Goal: Task Accomplishment & Management: Manage account settings

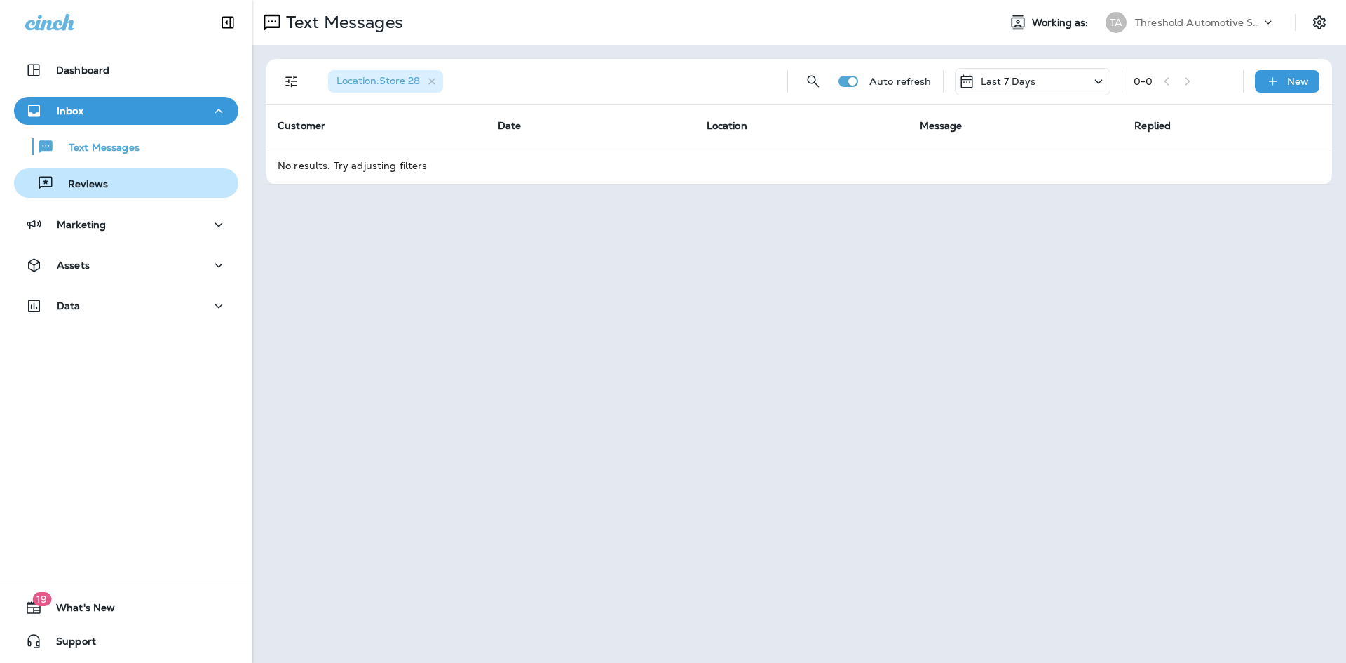
click at [143, 192] on div "Reviews" at bounding box center [126, 182] width 213 height 21
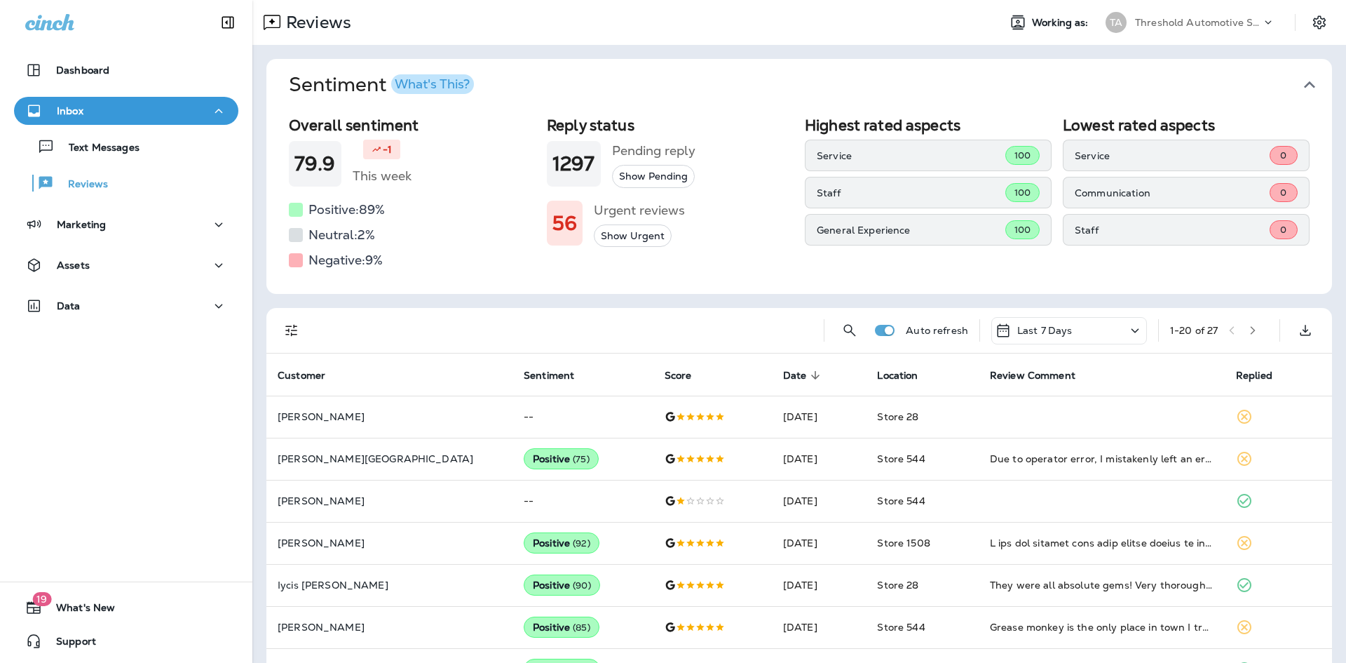
scroll to position [140, 0]
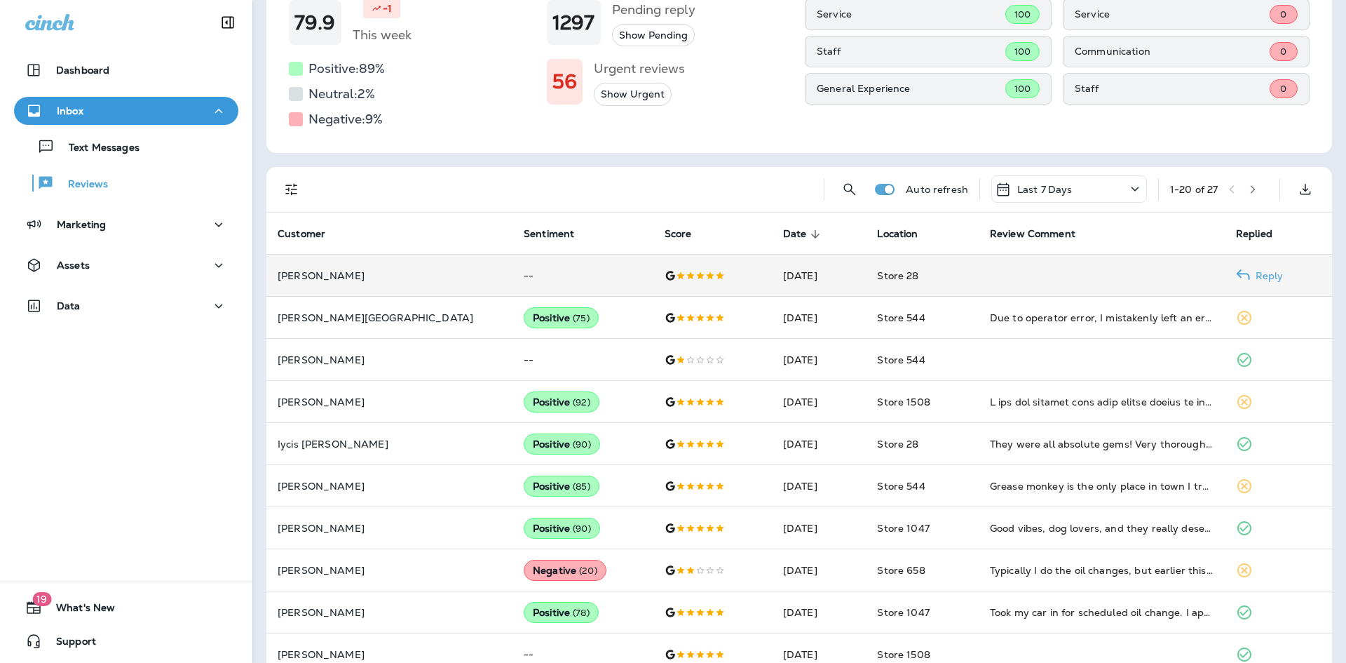
click at [306, 276] on p "[PERSON_NAME]" at bounding box center [390, 275] width 224 height 11
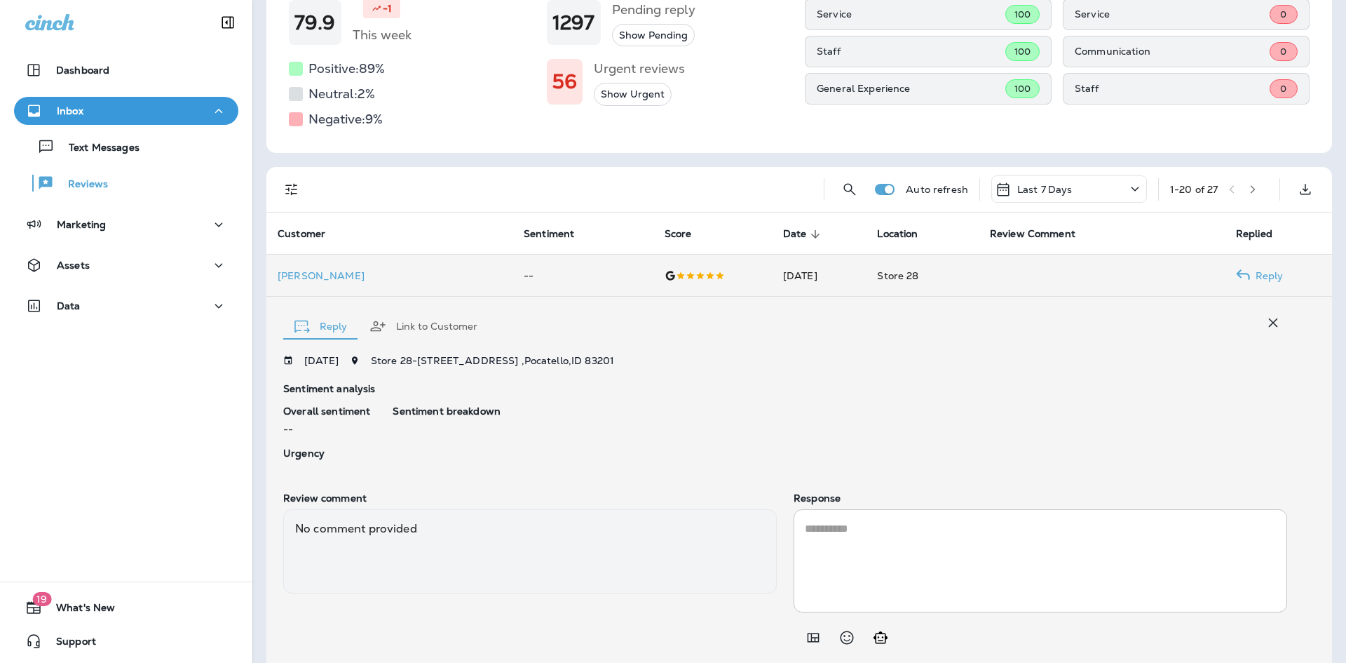
scroll to position [182, 0]
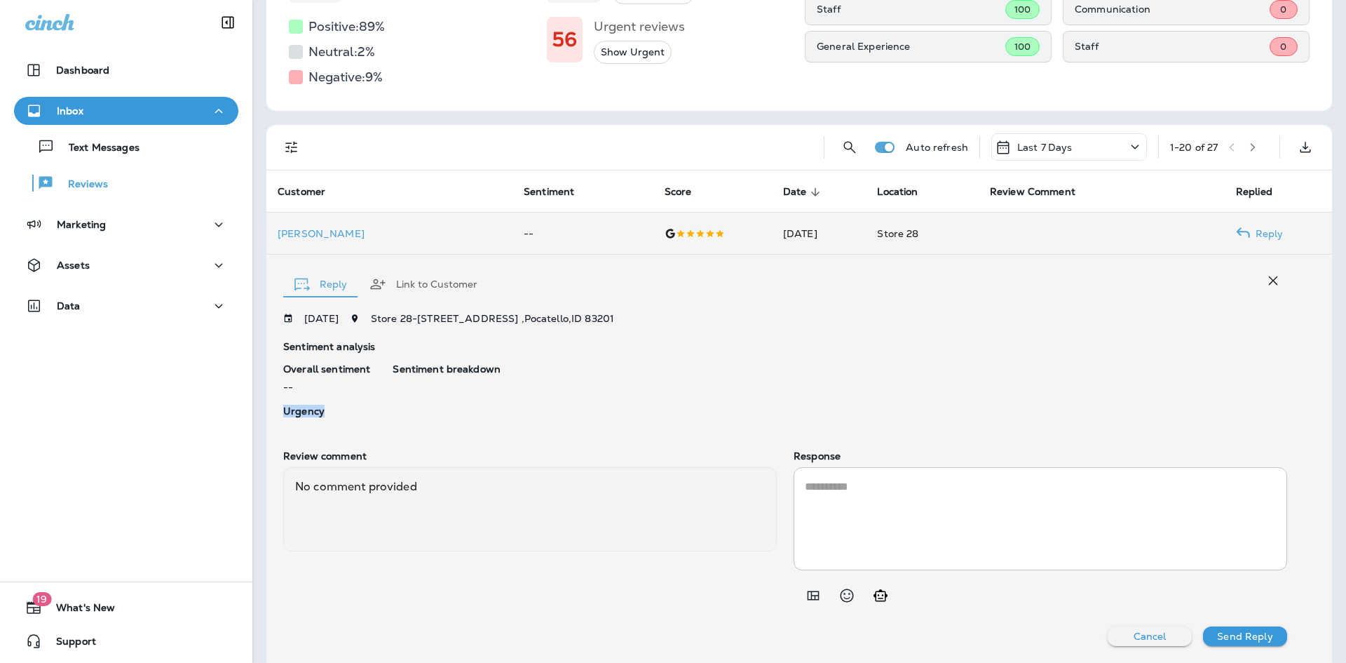
drag, startPoint x: 322, startPoint y: 419, endPoint x: 280, endPoint y: 419, distance: 42.1
click at [280, 419] on div "Reply Link to Customer [DATE] Store [STREET_ADDRESS] Sentiment analysis Overall…" at bounding box center [799, 459] width 1066 height 408
click at [348, 418] on div "Urgency" at bounding box center [326, 413] width 87 height 17
click at [315, 235] on p "[PERSON_NAME]" at bounding box center [390, 233] width 224 height 11
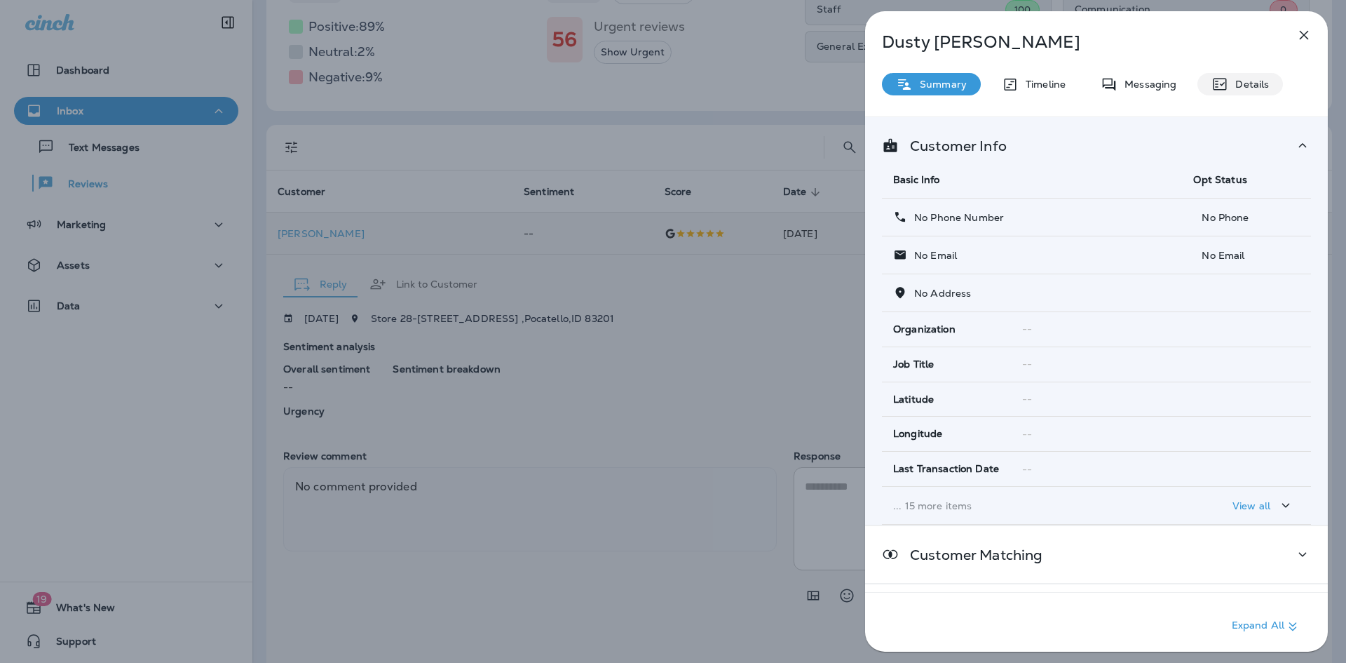
click at [1232, 91] on div "Details" at bounding box center [1241, 84] width 86 height 22
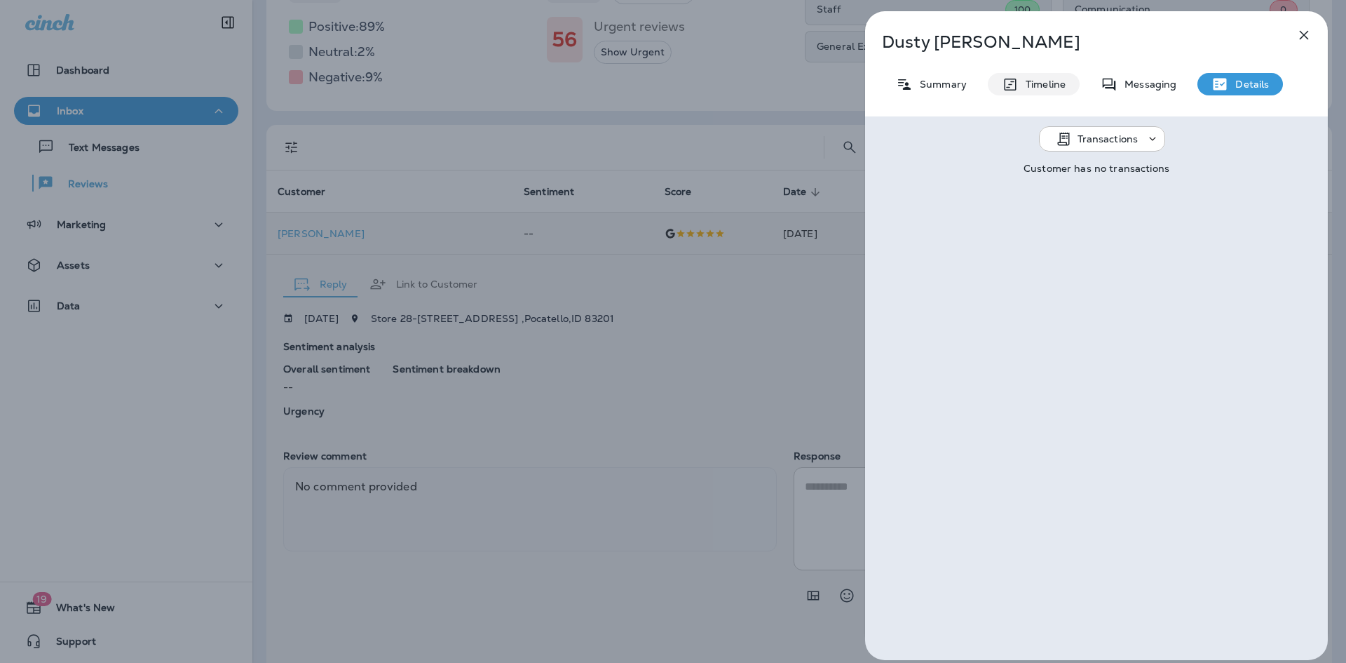
click at [1034, 92] on div "Timeline" at bounding box center [1034, 84] width 92 height 22
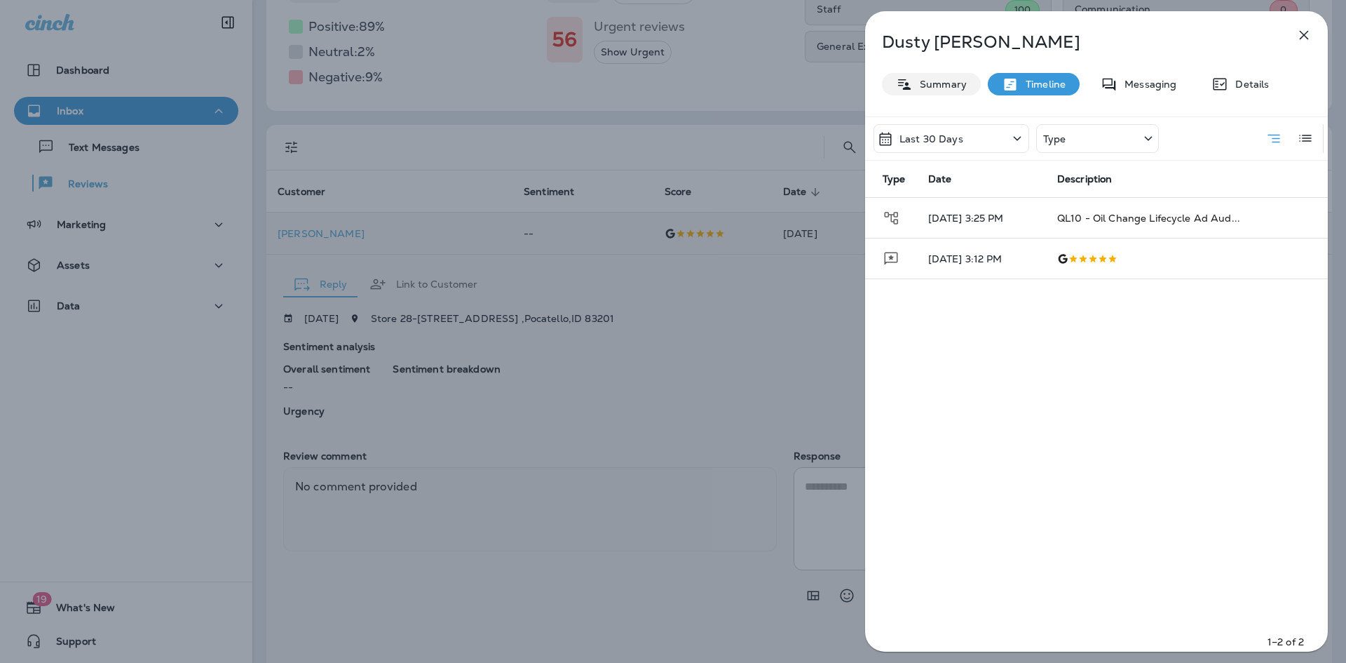
click at [929, 90] on div "Summary" at bounding box center [931, 84] width 99 height 22
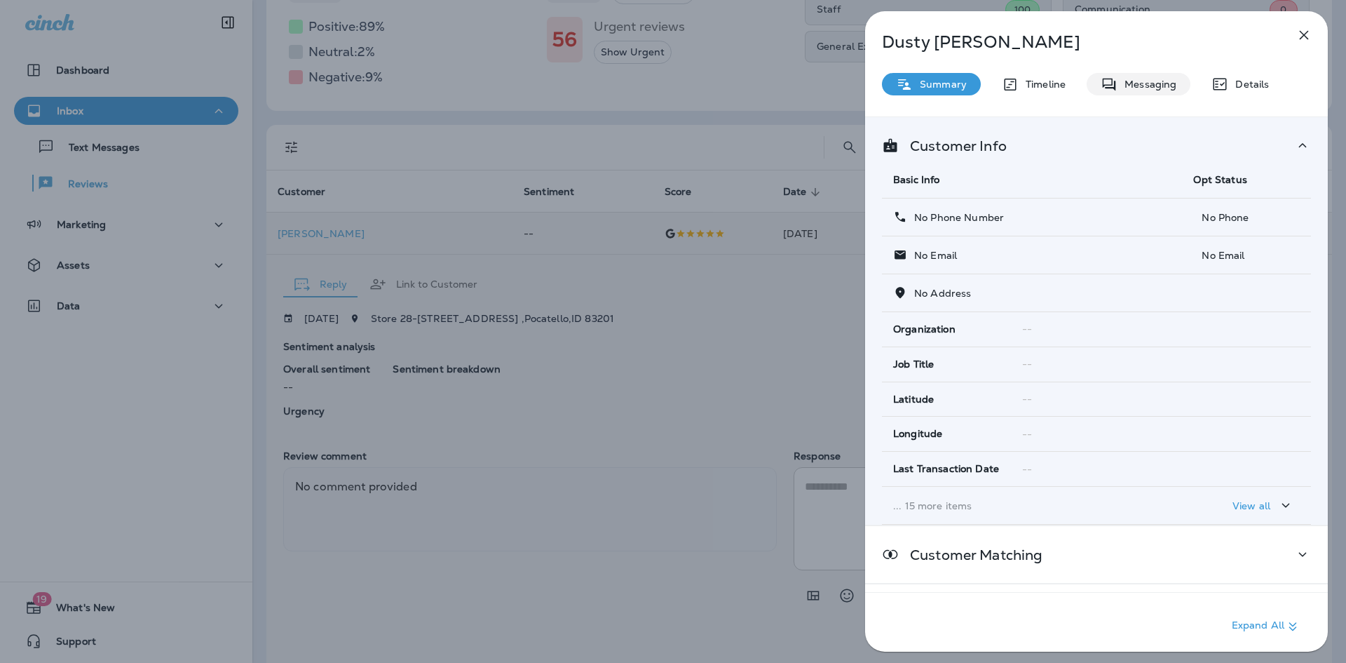
click at [1122, 93] on div "Messaging" at bounding box center [1139, 84] width 104 height 22
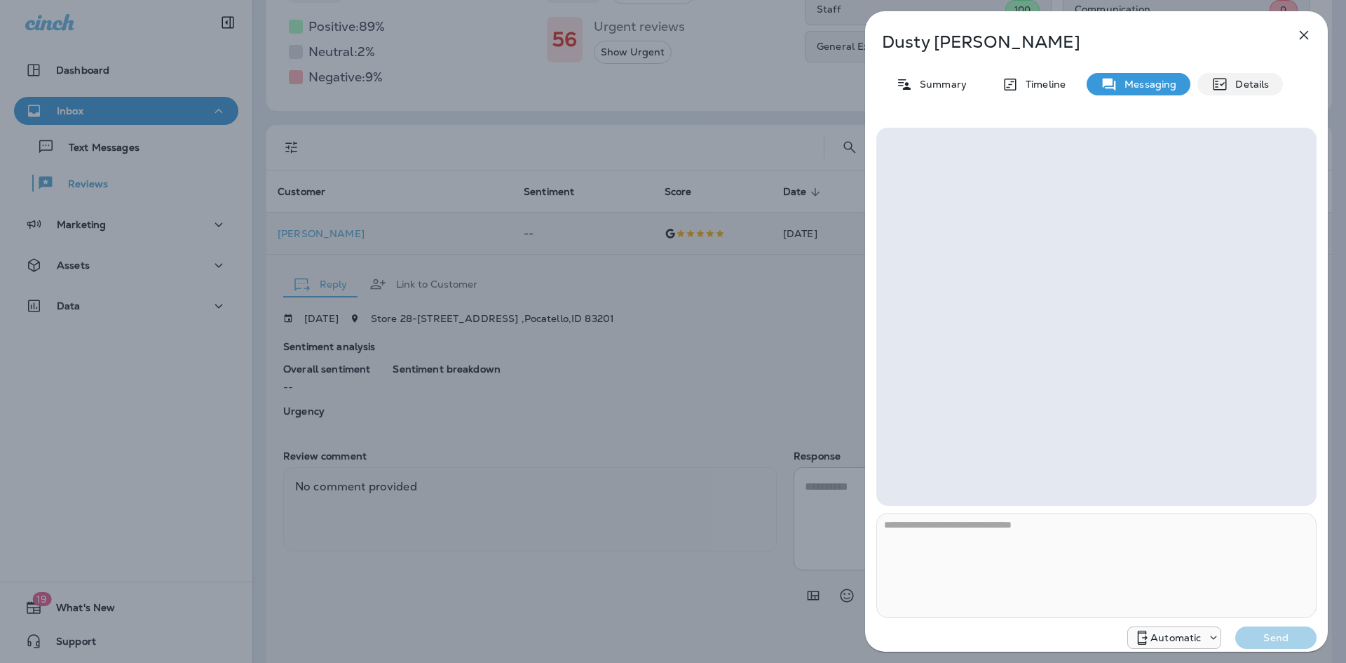
click at [1259, 76] on div "Details" at bounding box center [1241, 84] width 86 height 22
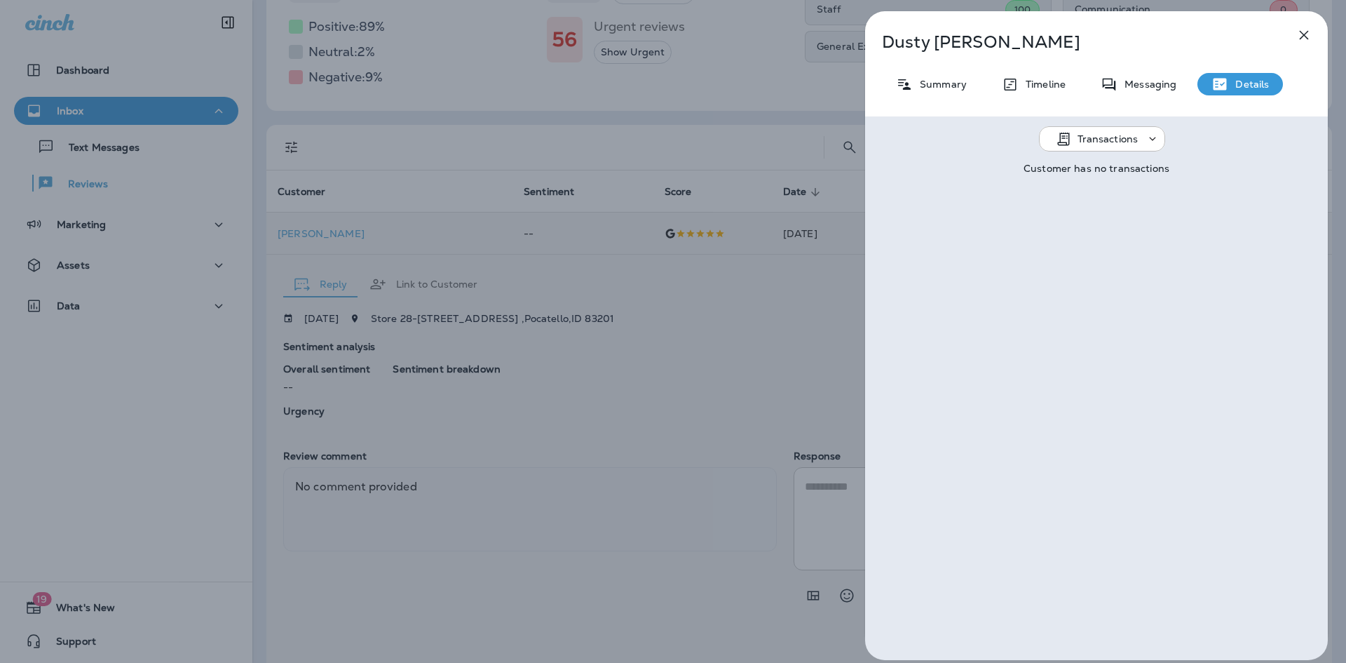
drag, startPoint x: 1310, startPoint y: 28, endPoint x: 1296, endPoint y: 41, distance: 19.9
click at [1310, 27] on icon "button" at bounding box center [1304, 35] width 17 height 17
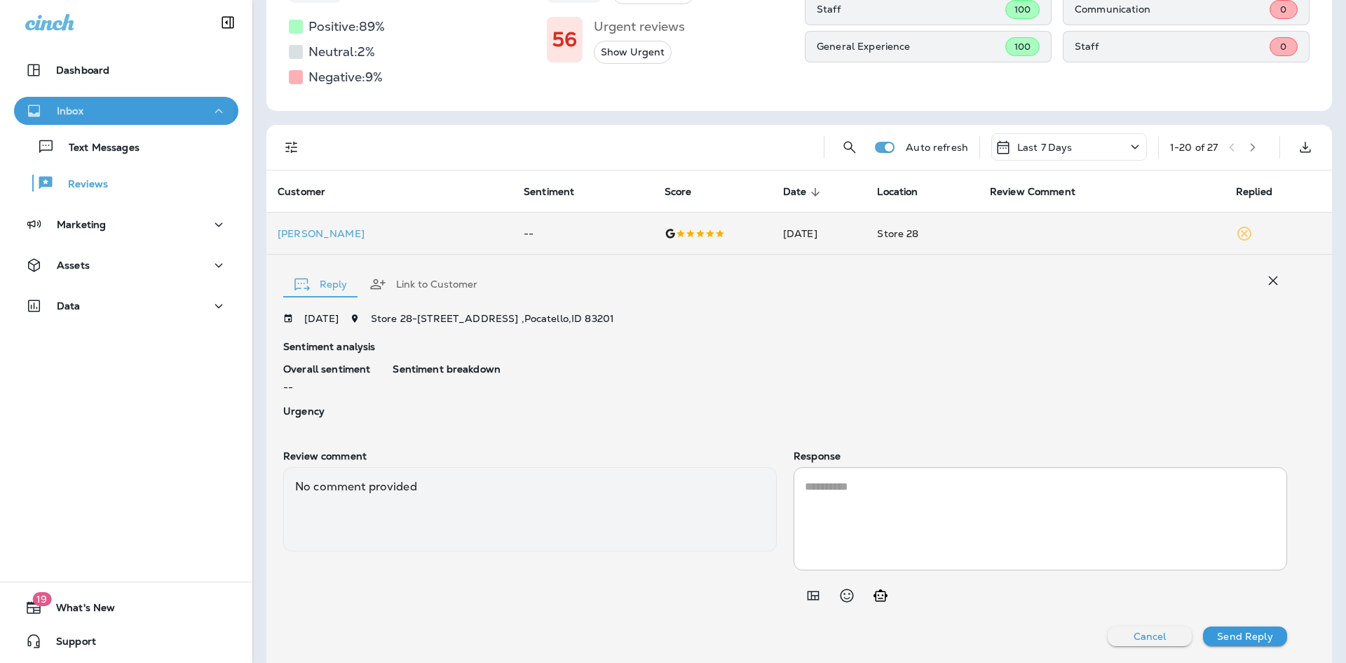
click at [86, 101] on button "Inbox" at bounding box center [126, 111] width 224 height 28
click at [90, 110] on div "Inbox" at bounding box center [126, 111] width 202 height 18
click at [100, 180] on p "Reviews" at bounding box center [81, 184] width 54 height 13
click at [1269, 281] on icon "button" at bounding box center [1273, 280] width 9 height 9
